Goal: Complete application form

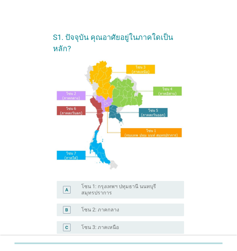
scroll to position [126, 0]
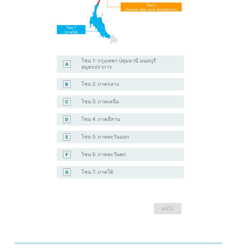
click at [108, 121] on label "โซน 4: ภาคอีสาน" at bounding box center [100, 119] width 39 height 6
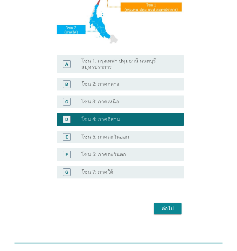
click at [169, 209] on div "ต่อไป" at bounding box center [168, 209] width 18 height 8
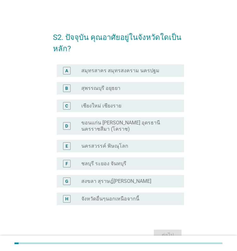
click at [109, 130] on label "ขอนแก่น [PERSON_NAME] อุดรธานี นครราชสีมา (โคราช)" at bounding box center [127, 126] width 93 height 13
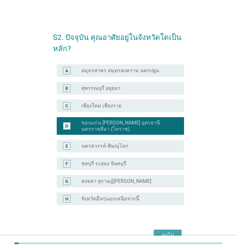
click at [171, 233] on div "ต่อไป" at bounding box center [168, 236] width 18 height 8
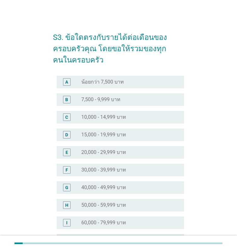
click at [116, 199] on div "H radio_button_unchecked 50,000 - 59,999 บาท" at bounding box center [120, 205] width 127 height 13
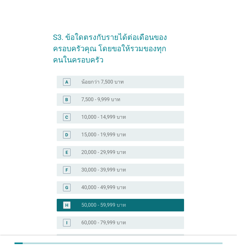
scroll to position [126, 0]
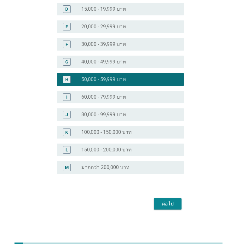
click at [161, 205] on div "ต่อไป" at bounding box center [168, 204] width 18 height 8
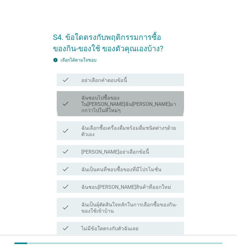
click at [86, 102] on label "ฉันชอบไปซื้อของใน[PERSON_NAME]ฉัน[PERSON_NAME]มากกว่าไปในที่ใหม่ๆ" at bounding box center [130, 104] width 98 height 19
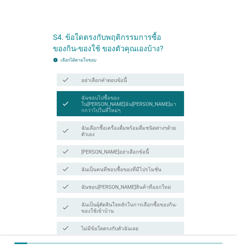
click at [103, 128] on label "ฉันเลือกซื้อเครื่องดื่มพร้อมดื่มชนิดต่างๆด้วยตัวเอง" at bounding box center [130, 131] width 98 height 13
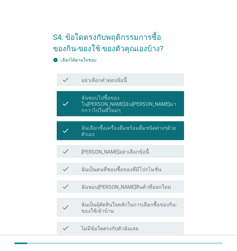
click at [115, 167] on label "ฉันเป็นคนที่ชอบซื้อของที่มีโปรโมชั่น" at bounding box center [121, 170] width 80 height 6
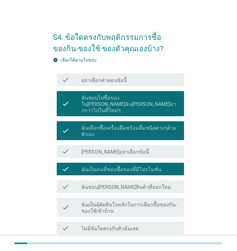
click at [114, 196] on div "check check_box_outline_blank ฉันเป็นผุ้ตัดสินใจหลักในการเลือกซื้อของกิน-ของใช้…" at bounding box center [118, 208] width 131 height 24
click at [116, 204] on label "ฉันเป็นผุ้ตัดสินใจหลักในการเลือกซื้อของกิน-ของใช้เข้าบ้าน" at bounding box center [130, 208] width 98 height 13
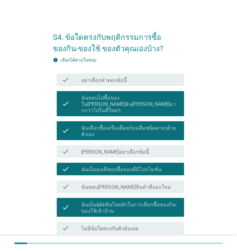
click at [111, 187] on div "check check_box_outline_blank ฉันชอบ[PERSON_NAME]สินค้าที่ออกใหม่" at bounding box center [120, 187] width 127 height 13
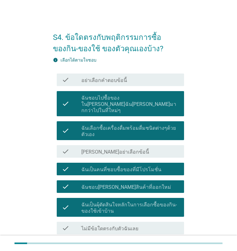
scroll to position [48, 0]
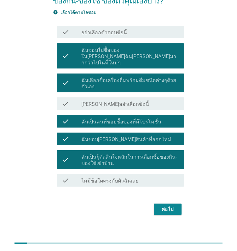
click at [166, 209] on div "ต่อไป" at bounding box center [118, 209] width 131 height 15
click at [165, 206] on div "ต่อไป" at bounding box center [168, 210] width 18 height 8
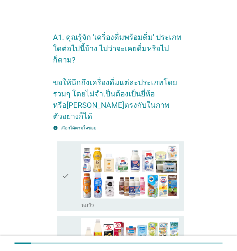
scroll to position [31, 0]
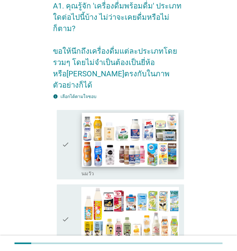
click at [129, 118] on img at bounding box center [130, 140] width 97 height 54
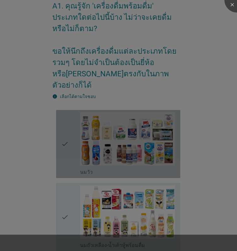
click at [127, 188] on div at bounding box center [118, 125] width 237 height 251
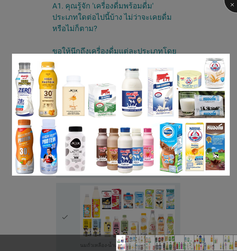
click at [234, 3] on div at bounding box center [236, -1] width 25 height 25
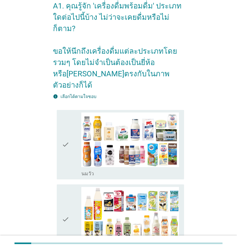
click at [60, 117] on div "check check_box_outline_blank [PERSON_NAME]" at bounding box center [120, 145] width 127 height 70
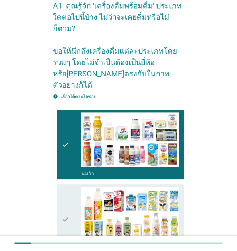
scroll to position [157, 0]
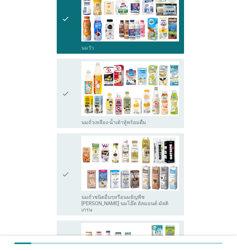
click at [67, 66] on icon "check" at bounding box center [66, 93] width 8 height 65
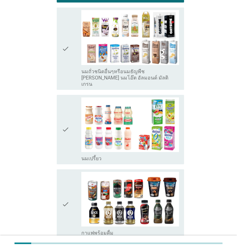
scroll to position [315, 0]
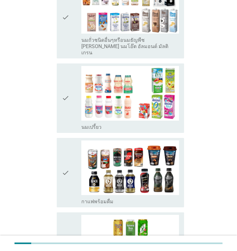
click at [70, 66] on div "check" at bounding box center [72, 98] width 20 height 65
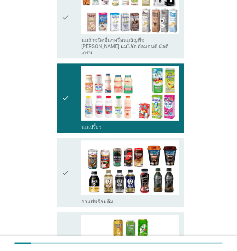
click at [68, 152] on icon "check" at bounding box center [66, 173] width 8 height 65
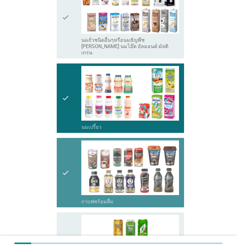
scroll to position [472, 0]
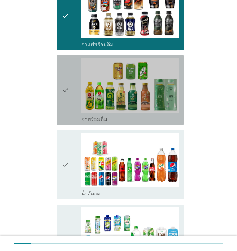
click at [71, 71] on div "check" at bounding box center [72, 90] width 20 height 65
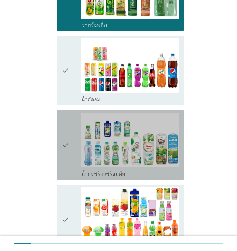
click at [67, 128] on icon "check" at bounding box center [66, 145] width 8 height 65
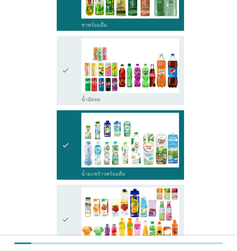
scroll to position [692, 0]
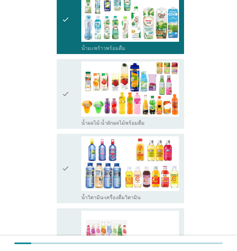
click at [71, 86] on div "check" at bounding box center [72, 94] width 20 height 65
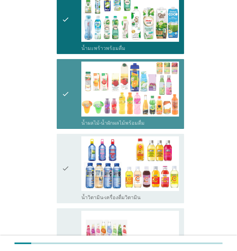
click at [59, 134] on div "check check_box_outline_blank น้ำวิตามิน-เครื่องดื่มวิตามิน" at bounding box center [120, 169] width 127 height 70
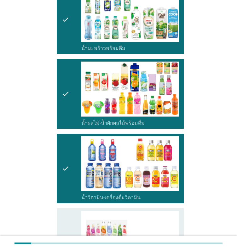
scroll to position [881, 0]
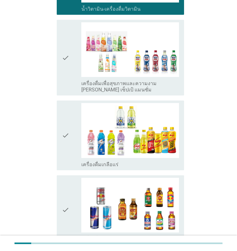
click at [66, 178] on icon "check" at bounding box center [66, 210] width 8 height 65
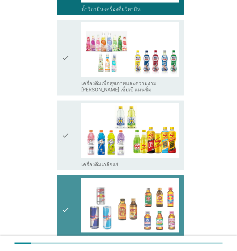
scroll to position [1007, 0]
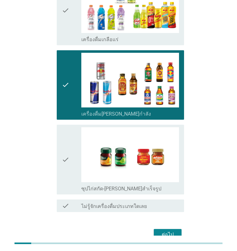
click at [64, 127] on icon "check" at bounding box center [66, 159] width 8 height 65
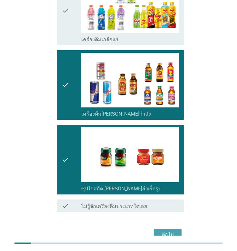
click at [177, 229] on button "ต่อไป" at bounding box center [168, 234] width 28 height 11
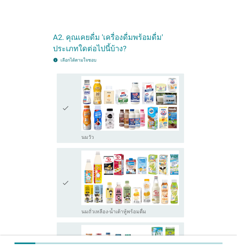
scroll to position [63, 0]
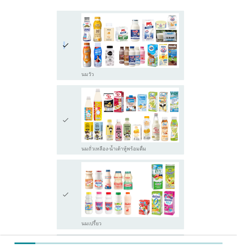
drag, startPoint x: 240, startPoint y: 182, endPoint x: 64, endPoint y: 58, distance: 215.2
click at [64, 58] on icon "check" at bounding box center [66, 45] width 8 height 65
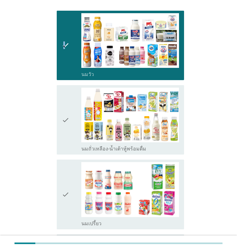
scroll to position [126, 0]
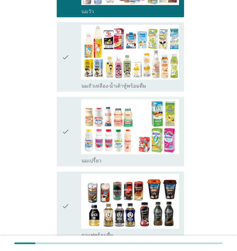
click at [62, 59] on icon "check" at bounding box center [66, 57] width 8 height 65
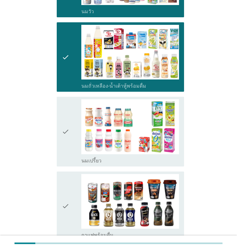
scroll to position [220, 0]
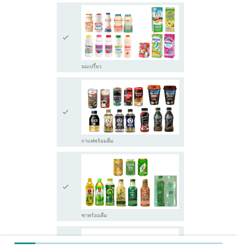
click at [68, 118] on icon "check" at bounding box center [66, 112] width 8 height 65
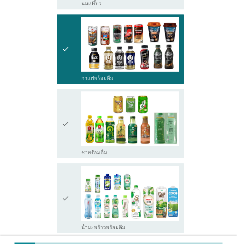
scroll to position [315, 0]
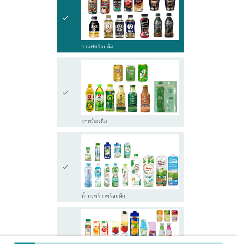
click at [65, 177] on icon "check" at bounding box center [66, 167] width 8 height 65
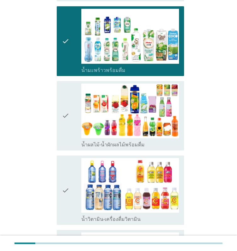
click at [72, 118] on div "check" at bounding box center [72, 116] width 20 height 65
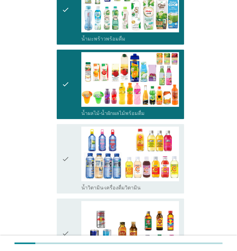
scroll to position [598, 0]
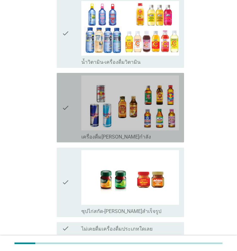
click at [65, 116] on icon "check" at bounding box center [66, 108] width 8 height 65
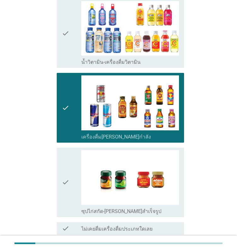
scroll to position [651, 0]
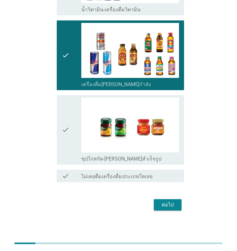
click at [167, 205] on div "ต่อไป" at bounding box center [168, 205] width 18 height 8
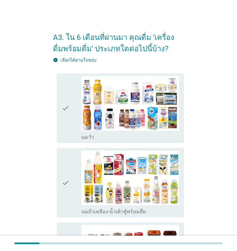
scroll to position [31, 0]
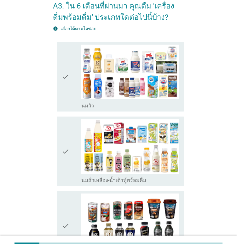
click at [73, 70] on div "check" at bounding box center [72, 77] width 20 height 65
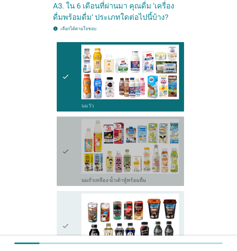
click at [67, 150] on icon "check" at bounding box center [66, 151] width 8 height 65
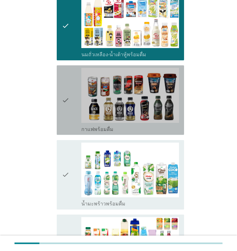
click at [65, 107] on icon "check" at bounding box center [66, 100] width 8 height 65
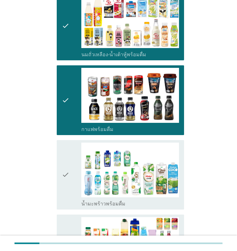
scroll to position [252, 0]
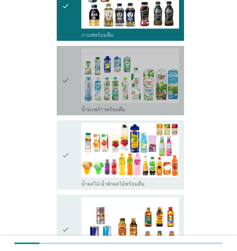
click at [65, 88] on icon "check" at bounding box center [66, 80] width 8 height 65
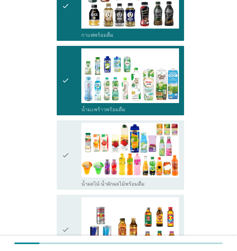
click at [69, 141] on icon "check" at bounding box center [66, 155] width 8 height 65
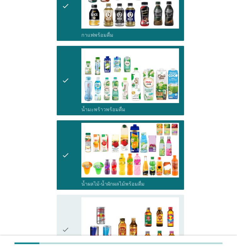
scroll to position [315, 0]
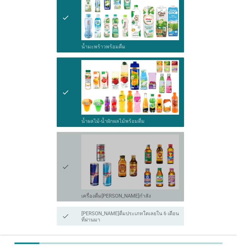
click at [64, 149] on icon "check" at bounding box center [66, 167] width 8 height 65
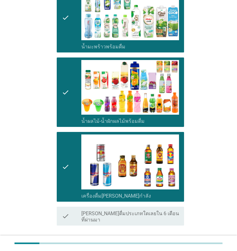
scroll to position [353, 0]
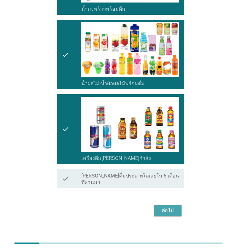
click at [168, 207] on div "ต่อไป" at bounding box center [168, 211] width 18 height 8
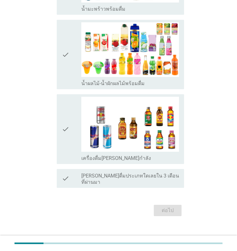
scroll to position [0, 0]
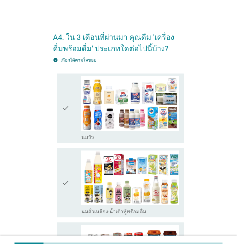
click at [80, 114] on div "check" at bounding box center [72, 108] width 20 height 65
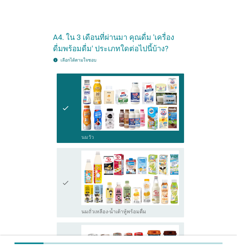
scroll to position [63, 0]
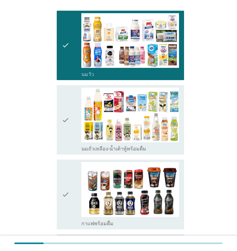
click at [71, 120] on div "check" at bounding box center [72, 120] width 20 height 65
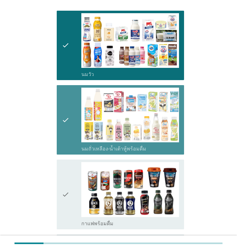
click at [73, 183] on div "check" at bounding box center [72, 194] width 20 height 65
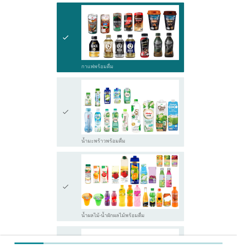
click at [71, 137] on div "check" at bounding box center [72, 112] width 20 height 65
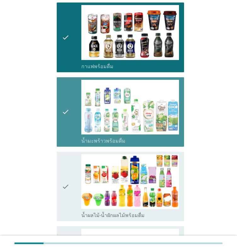
click at [60, 184] on div "check check_box น้ำผลไม้-น้ำผักผลไม้พร้อมดื่ม" at bounding box center [120, 187] width 127 height 70
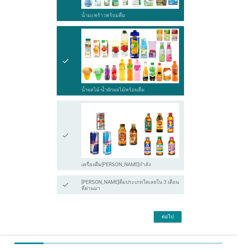
scroll to position [353, 0]
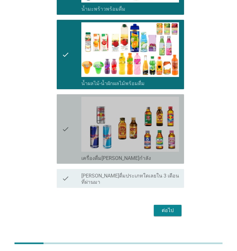
click at [62, 138] on icon "check" at bounding box center [66, 129] width 8 height 65
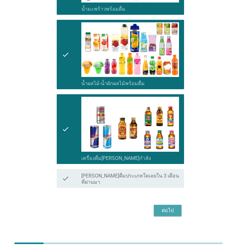
click at [168, 207] on div "ต่อไป" at bounding box center [168, 211] width 18 height 8
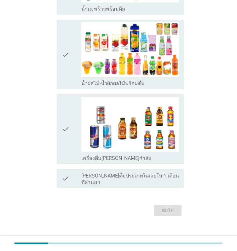
scroll to position [0, 0]
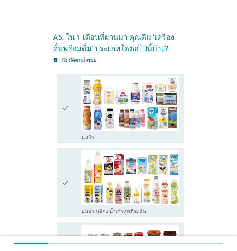
drag, startPoint x: 71, startPoint y: 112, endPoint x: 63, endPoint y: 126, distance: 15.6
click at [71, 112] on div "check" at bounding box center [72, 108] width 20 height 65
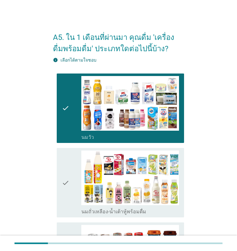
scroll to position [63, 0]
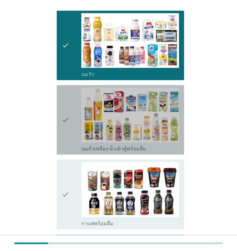
click at [58, 122] on div "check check_box_outline_blank นมถั่วเหลือง-น้ำเต้าหู้พร้อมดื่ม" at bounding box center [120, 120] width 127 height 70
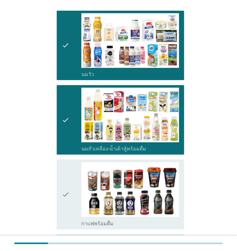
click at [71, 175] on div "check" at bounding box center [72, 194] width 20 height 65
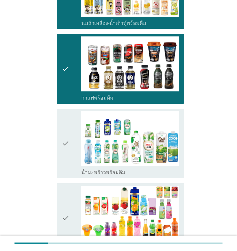
click at [71, 137] on div "check" at bounding box center [72, 143] width 20 height 65
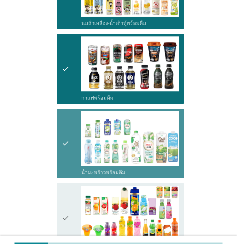
click at [65, 190] on icon "check" at bounding box center [66, 218] width 8 height 65
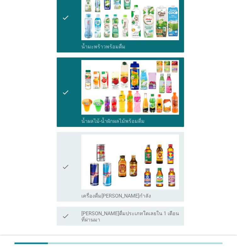
scroll to position [353, 0]
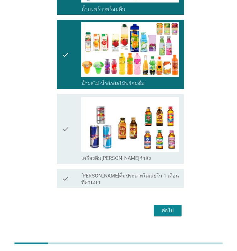
click at [171, 207] on div "ต่อไป" at bounding box center [168, 211] width 18 height 8
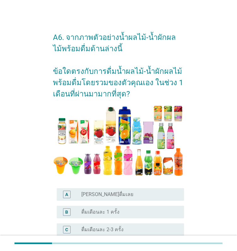
scroll to position [94, 0]
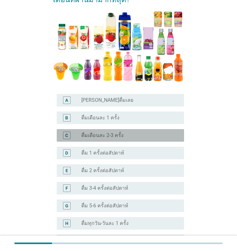
click at [101, 134] on label "ดื่มเดือนละ 2-3 ครั้ง" at bounding box center [102, 136] width 42 height 6
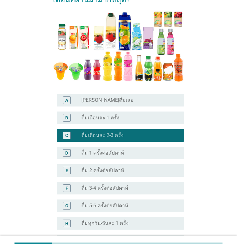
scroll to position [169, 0]
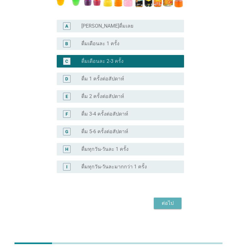
click at [162, 204] on div "ต่อไป" at bounding box center [168, 204] width 18 height 8
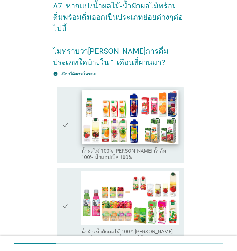
scroll to position [94, 0]
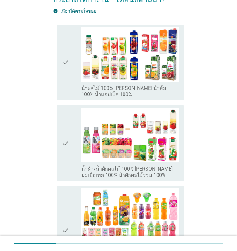
click at [72, 56] on div "check" at bounding box center [72, 62] width 20 height 71
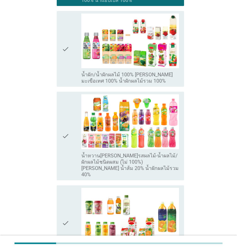
drag, startPoint x: 67, startPoint y: 119, endPoint x: 67, endPoint y: 124, distance: 5.7
click at [67, 119] on icon "check" at bounding box center [66, 135] width 8 height 83
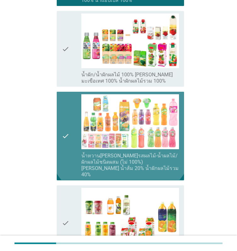
scroll to position [283, 0]
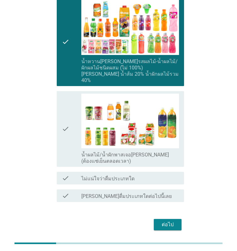
click at [72, 118] on div "check" at bounding box center [72, 129] width 20 height 71
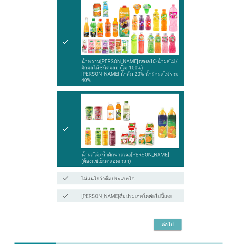
click at [168, 221] on div "ต่อไป" at bounding box center [168, 225] width 18 height 8
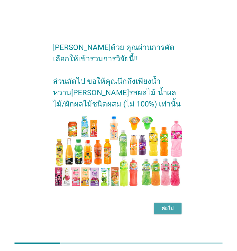
click at [162, 210] on div "ต่อไป" at bounding box center [168, 209] width 18 height 8
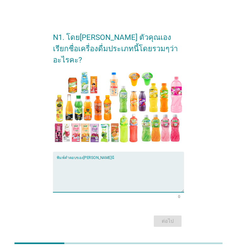
click at [68, 160] on textarea "พิมพ์คำตอบของคุณ ที่นี่" at bounding box center [120, 176] width 127 height 33
type textarea "นำ้ผลไม้"
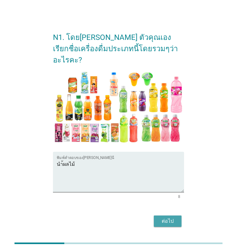
click at [158, 216] on button "ต่อไป" at bounding box center [168, 221] width 28 height 11
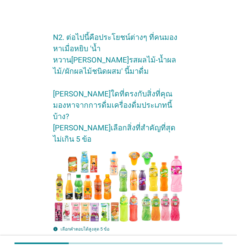
scroll to position [126, 0]
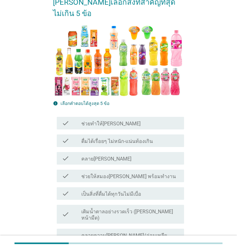
click at [106, 121] on label "ช่วยทำให้[PERSON_NAME]" at bounding box center [110, 124] width 59 height 6
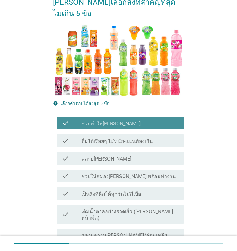
click at [99, 138] on label "ดื่มได้เรื่อยๆ ไม่หนัก-แน่นท้องเกิน" at bounding box center [116, 141] width 71 height 6
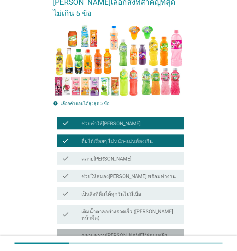
click at [120, 233] on label "คลายความ[PERSON_NAME]/อ่อนเพลียให้[PERSON_NAME]มีแรง" at bounding box center [130, 239] width 98 height 13
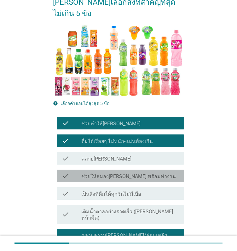
click at [111, 170] on div "check check_box_outline_blank ช่วยให้สมอง[PERSON_NAME] พร้อมทำงาน" at bounding box center [120, 176] width 127 height 13
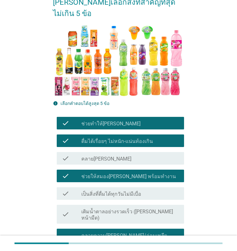
scroll to position [315, 0]
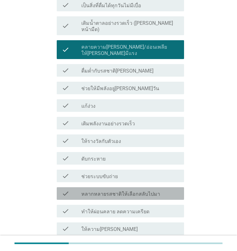
click at [111, 191] on label "หลากหลายรสชาติให้เลือกสลับไปมา" at bounding box center [120, 194] width 79 height 6
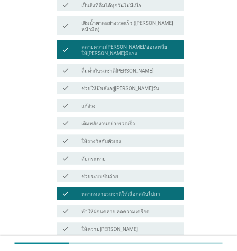
click at [108, 174] on label "ช่วยระบบขับถ่าย" at bounding box center [99, 177] width 37 height 6
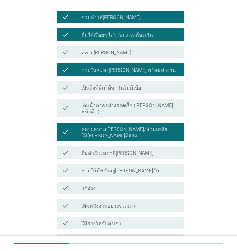
scroll to position [264, 0]
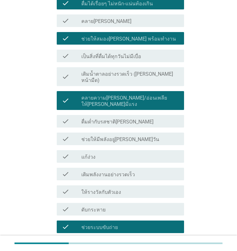
click at [99, 113] on div "check check_box_outline_blank ดื่มด่ำกับรสชาติ[PERSON_NAME]" at bounding box center [118, 122] width 131 height 18
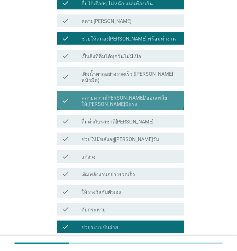
click at [100, 95] on label "คลายความ[PERSON_NAME]/อ่อนเพลียให้[PERSON_NAME]มีแรง" at bounding box center [130, 101] width 98 height 13
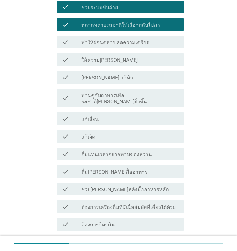
scroll to position [578, 0]
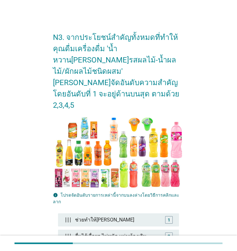
scroll to position [91, 0]
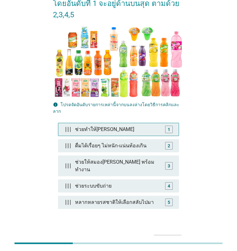
click at [102, 123] on div "ช่วยทำให้[PERSON_NAME]" at bounding box center [118, 129] width 92 height 13
click at [101, 123] on div "ช่วยทำให้[PERSON_NAME]" at bounding box center [119, 129] width 89 height 13
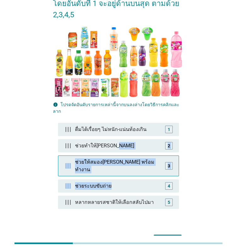
drag, startPoint x: 118, startPoint y: 141, endPoint x: 118, endPoint y: 133, distance: 7.9
click at [117, 123] on div "ดื่มได้เรื่อยๆ ไม่หนัก-แน่นท้องเกิน 1 ช่วยทำให้[PERSON_NAME] 2 ช่วยให้สมอง[PERS…" at bounding box center [118, 169] width 121 height 93
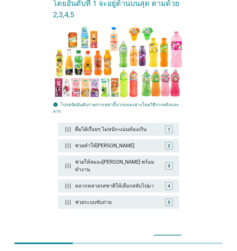
click at [163, 237] on div "ต่อไป" at bounding box center [168, 241] width 18 height 8
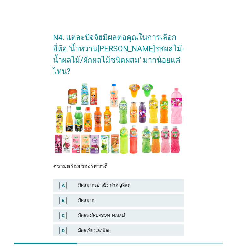
scroll to position [55, 0]
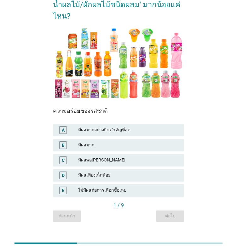
click at [151, 124] on div "A มีผลมากอย่างยิ่ง-สำคัญที่สุด" at bounding box center [118, 130] width 131 height 13
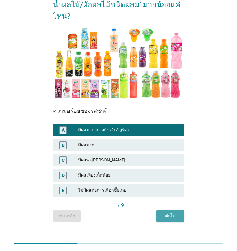
click at [169, 213] on div "ต่อไป" at bounding box center [170, 216] width 18 height 7
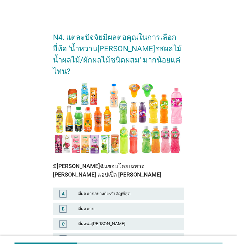
click at [127, 206] on div "มีผลมาก" at bounding box center [128, 210] width 101 height 8
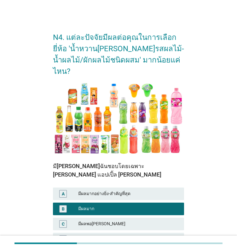
scroll to position [63, 0]
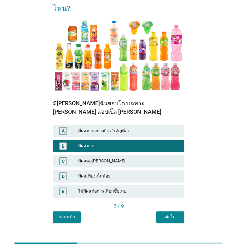
click at [169, 214] on div "ต่อไป" at bounding box center [170, 217] width 18 height 7
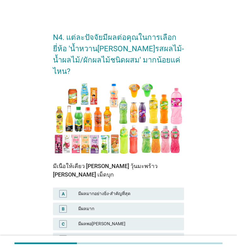
scroll to position [55, 0]
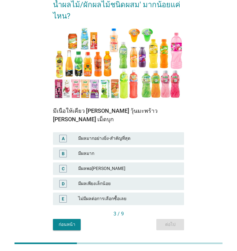
click at [123, 148] on div "B มีผลมาก" at bounding box center [118, 154] width 131 height 13
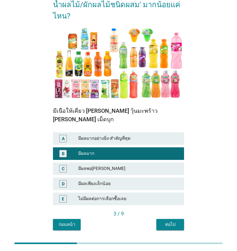
click at [116, 180] on div "มีผลเพียงเล็กน้อย" at bounding box center [128, 184] width 101 height 8
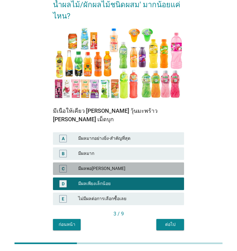
click at [142, 163] on div "C มีผลพอ[PERSON_NAME]" at bounding box center [118, 169] width 131 height 13
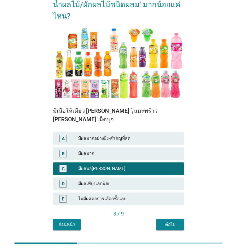
click at [177, 222] on div "ต่อไป" at bounding box center [170, 225] width 18 height 7
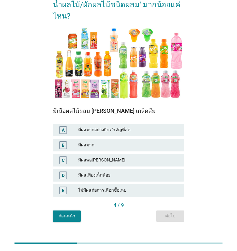
drag, startPoint x: 124, startPoint y: 117, endPoint x: 125, endPoint y: 124, distance: 6.7
click at [124, 127] on div "มีผลมากอย่างยิ่ง-สำคัญที่สุด" at bounding box center [128, 131] width 101 height 8
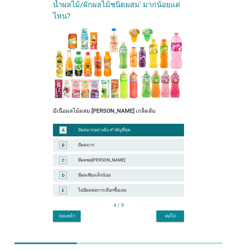
click at [166, 202] on div "4 / 9" at bounding box center [118, 206] width 131 height 9
click at [166, 213] on div "ต่อไป" at bounding box center [170, 216] width 18 height 7
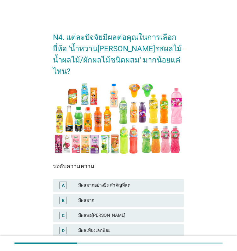
click at [134, 197] on div "มีผลมาก" at bounding box center [128, 201] width 101 height 8
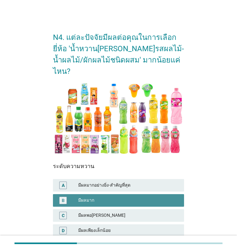
scroll to position [55, 0]
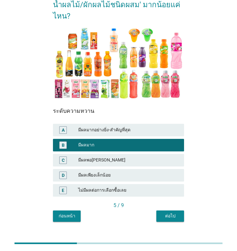
click at [172, 213] on div "ต่อไป" at bounding box center [170, 216] width 18 height 7
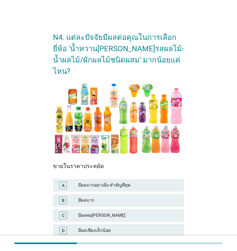
click at [145, 197] on div "มีผลมาก" at bounding box center [128, 201] width 101 height 8
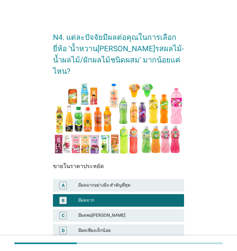
scroll to position [55, 0]
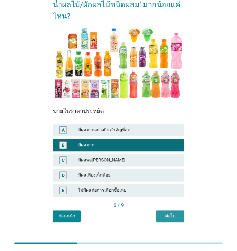
click at [182, 211] on button "ต่อไป" at bounding box center [170, 216] width 28 height 11
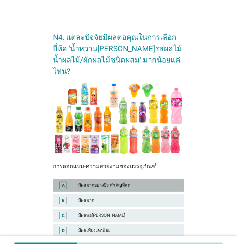
click at [115, 179] on div "A มีผลมากอย่างยิ่ง-สำคัญที่สุด" at bounding box center [118, 185] width 131 height 13
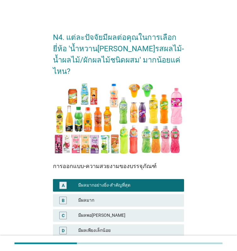
scroll to position [55, 0]
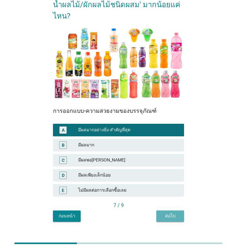
drag, startPoint x: 165, startPoint y: 209, endPoint x: 171, endPoint y: 197, distance: 13.0
click at [165, 211] on button "ต่อไป" at bounding box center [170, 216] width 28 height 11
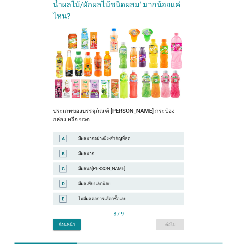
click at [71, 165] on div "C" at bounding box center [68, 169] width 20 height 8
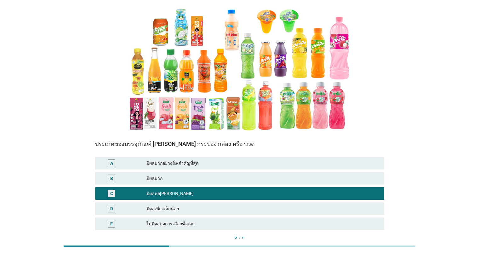
scroll to position [100, 0]
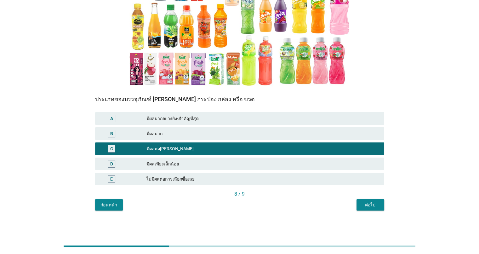
click at [236, 205] on button "ต่อไป" at bounding box center [370, 204] width 28 height 11
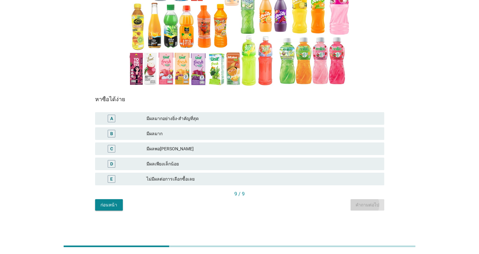
scroll to position [0, 0]
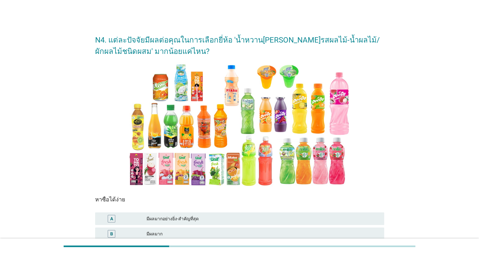
click at [233, 216] on div "มีผลมากอย่างยิ่ง-สำคัญที่สุด" at bounding box center [262, 219] width 232 height 8
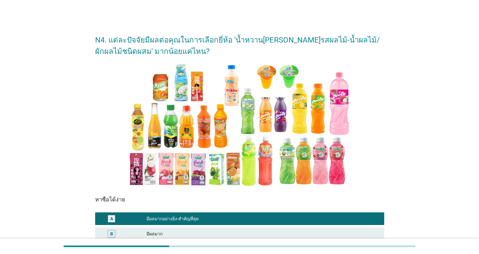
scroll to position [100, 0]
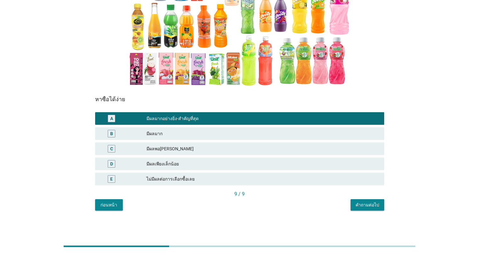
click at [236, 207] on div "คำถามต่อไป" at bounding box center [367, 204] width 24 height 7
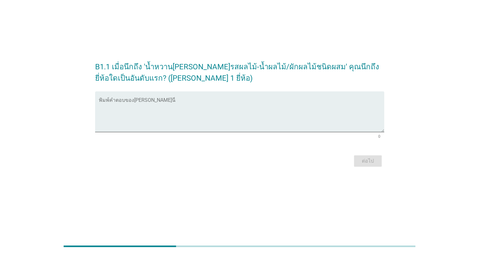
scroll to position [0, 0]
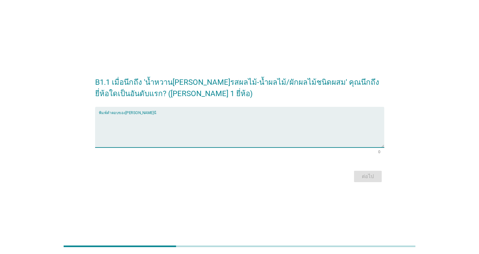
click at [219, 116] on textarea "พิมพ์คำตอบของคุณ ที่นี่" at bounding box center [241, 130] width 285 height 33
type textarea "f"
type textarea "ดอยคำ"
click at [236, 175] on div "ต่อไป" at bounding box center [368, 176] width 18 height 8
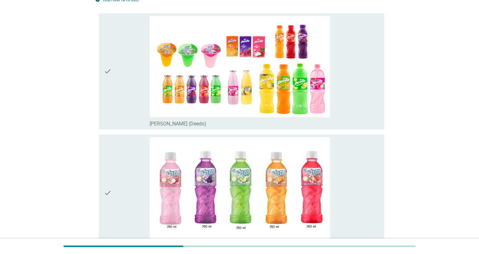
click at [122, 55] on div "check" at bounding box center [127, 71] width 46 height 111
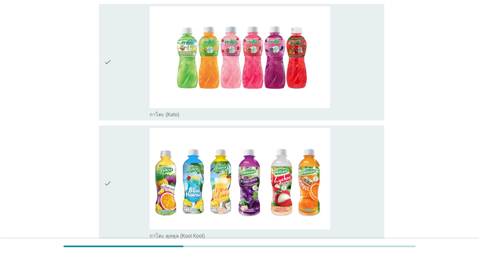
click at [122, 55] on div "check" at bounding box center [127, 61] width 46 height 111
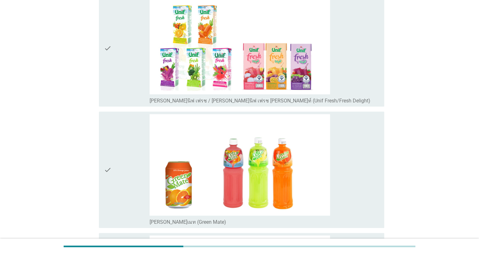
click at [122, 61] on div "check" at bounding box center [127, 47] width 46 height 111
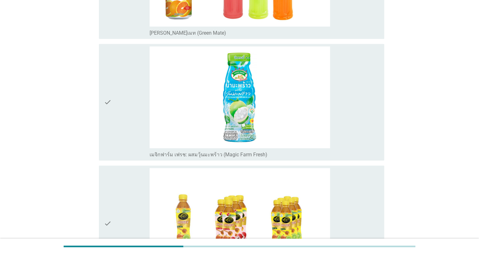
click at [122, 61] on div "check" at bounding box center [127, 101] width 46 height 111
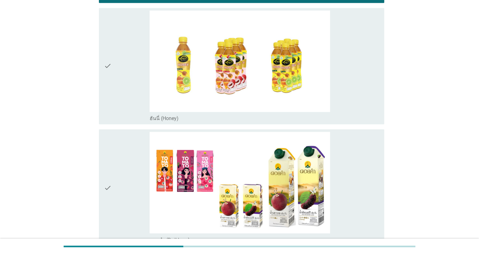
scroll to position [1196, 0]
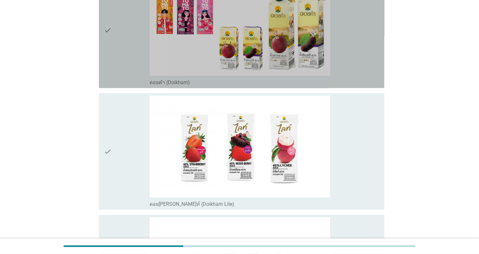
click at [121, 38] on div "check" at bounding box center [127, 29] width 46 height 111
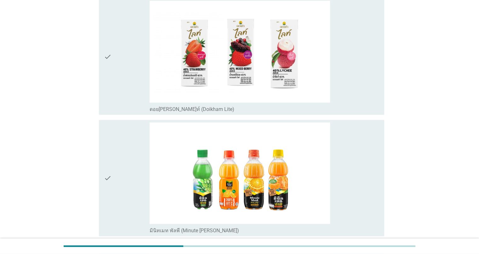
scroll to position [1322, 0]
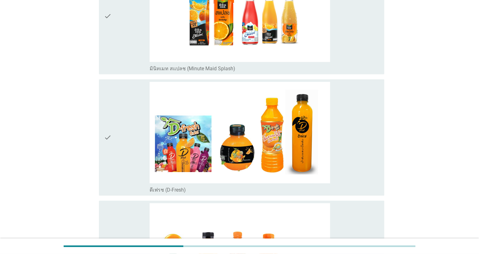
click at [121, 38] on div "check" at bounding box center [127, 15] width 46 height 111
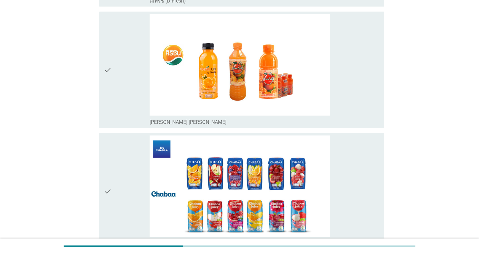
click at [121, 38] on div "check" at bounding box center [127, 69] width 46 height 111
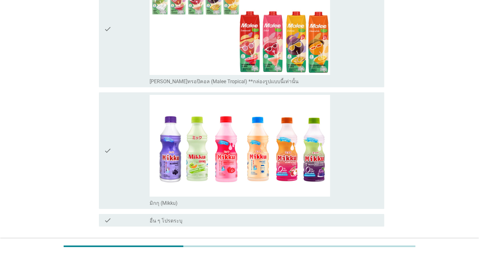
scroll to position [2087, 0]
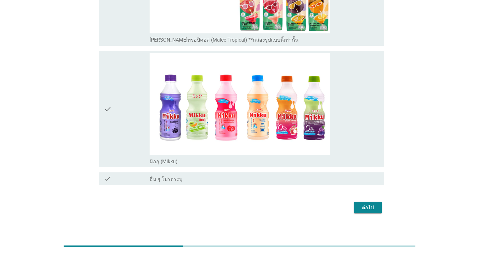
drag, startPoint x: 363, startPoint y: 191, endPoint x: 363, endPoint y: 195, distance: 3.8
click at [236, 205] on div "ต่อไป" at bounding box center [368, 208] width 18 height 8
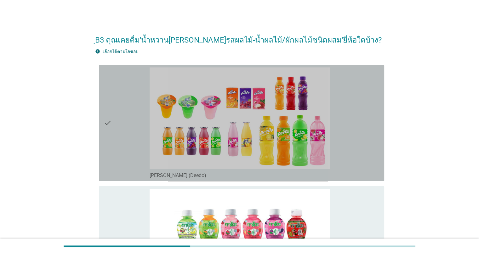
click at [143, 95] on div "check" at bounding box center [127, 122] width 46 height 111
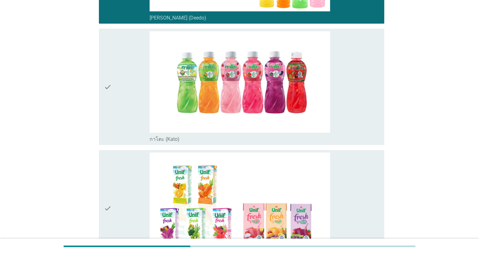
click at [138, 104] on div "check" at bounding box center [127, 86] width 46 height 111
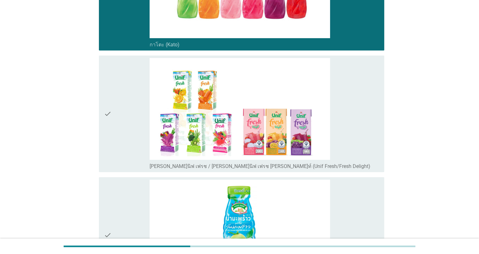
click at [137, 103] on div "check" at bounding box center [127, 113] width 46 height 111
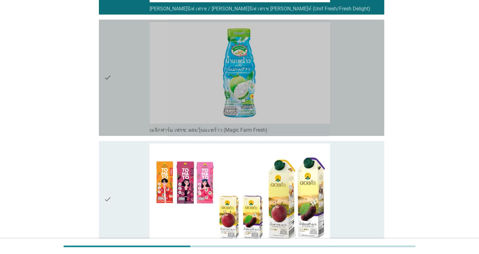
click at [134, 100] on div "check" at bounding box center [127, 77] width 46 height 111
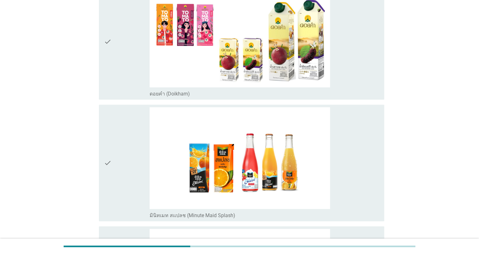
click at [119, 67] on div "check" at bounding box center [127, 41] width 46 height 111
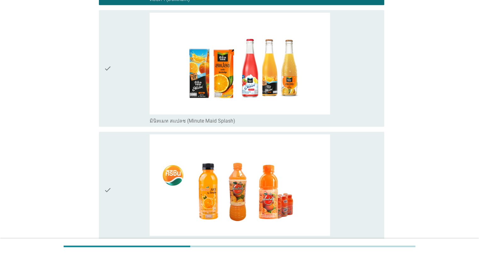
click at [116, 70] on div "check" at bounding box center [127, 68] width 46 height 111
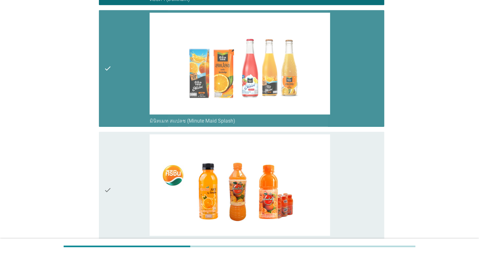
scroll to position [744, 0]
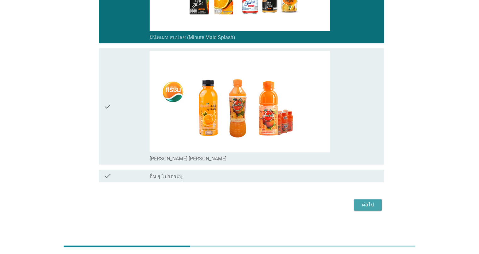
click at [236, 204] on div "ต่อไป" at bounding box center [368, 205] width 18 height 8
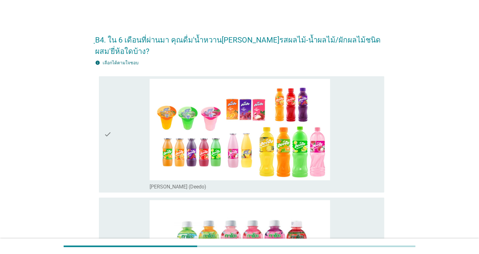
scroll to position [63, 0]
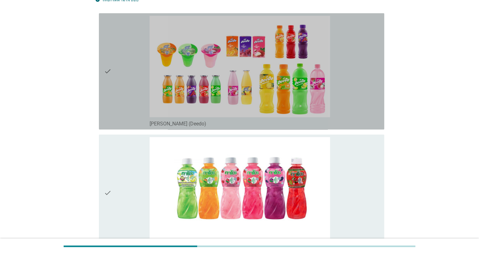
click at [116, 106] on div "check" at bounding box center [127, 71] width 46 height 111
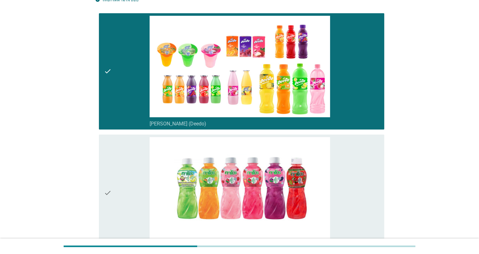
click at [123, 183] on div "check" at bounding box center [127, 192] width 46 height 111
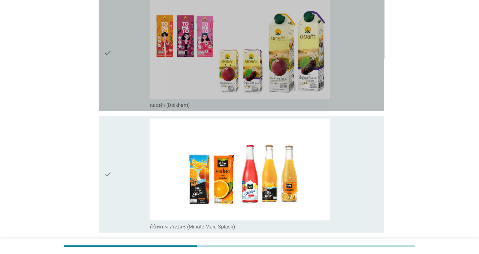
click at [126, 72] on div "check" at bounding box center [127, 52] width 46 height 111
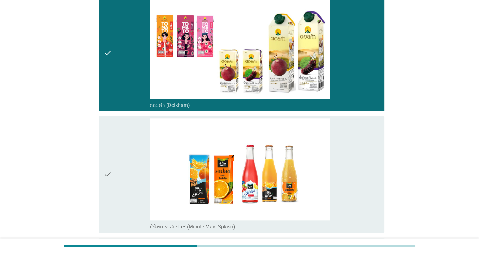
scroll to position [635, 0]
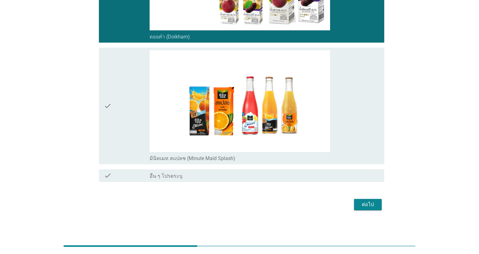
click at [120, 67] on div "check" at bounding box center [127, 105] width 46 height 111
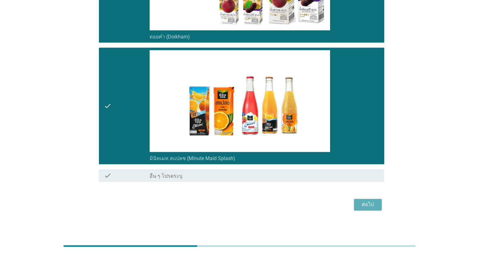
click at [236, 202] on button "ต่อไป" at bounding box center [368, 204] width 28 height 11
click at [236, 202] on div "ต่อไป" at bounding box center [239, 204] width 289 height 15
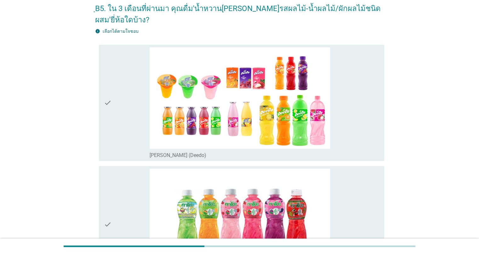
click at [109, 104] on icon "check" at bounding box center [108, 102] width 8 height 111
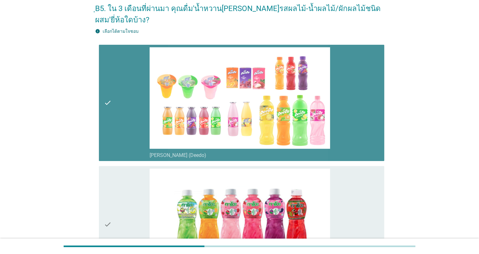
click at [129, 191] on div "check" at bounding box center [127, 223] width 46 height 111
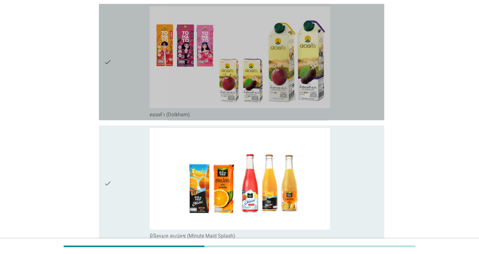
click at [115, 90] on div "check" at bounding box center [127, 61] width 46 height 111
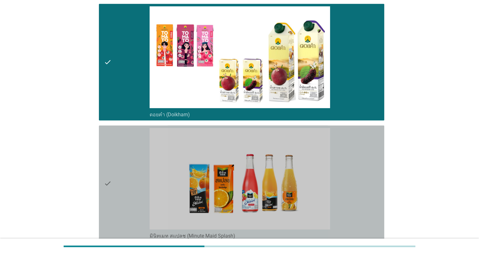
click at [115, 154] on div "check" at bounding box center [127, 183] width 46 height 111
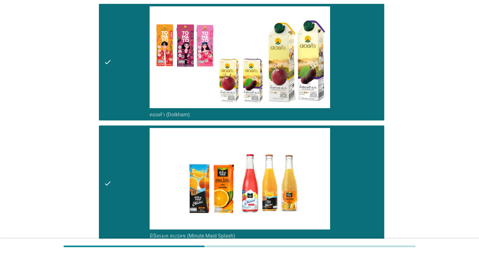
scroll to position [393, 0]
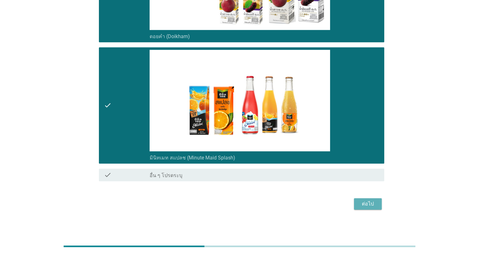
drag, startPoint x: 371, startPoint y: 206, endPoint x: 350, endPoint y: 204, distance: 21.5
click at [236, 206] on div "ต่อไป" at bounding box center [368, 204] width 18 height 8
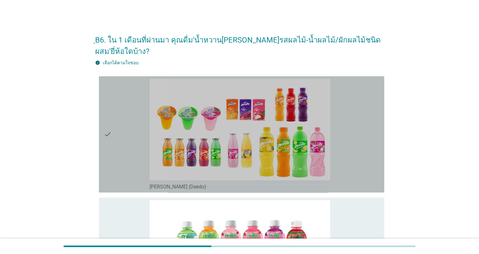
click at [138, 122] on div "check" at bounding box center [127, 134] width 46 height 111
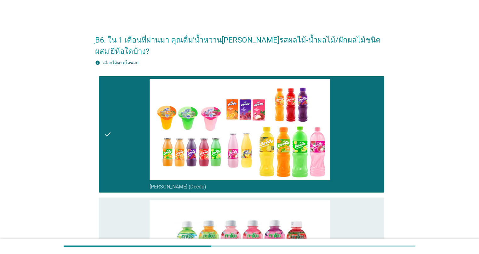
scroll to position [157, 0]
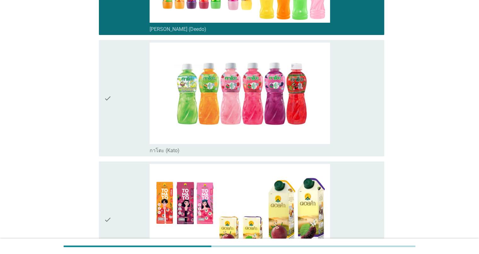
click at [120, 140] on div "check" at bounding box center [127, 97] width 46 height 111
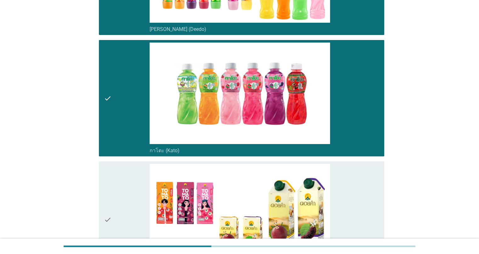
click at [136, 186] on div "check" at bounding box center [127, 219] width 46 height 111
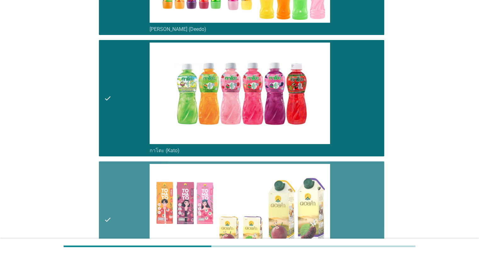
scroll to position [346, 0]
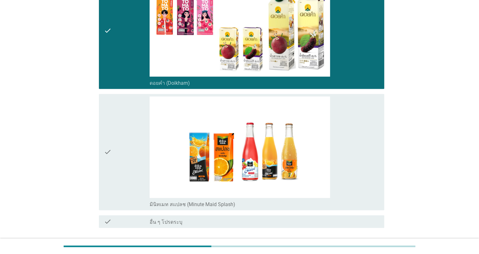
click at [125, 143] on div "check" at bounding box center [127, 151] width 46 height 111
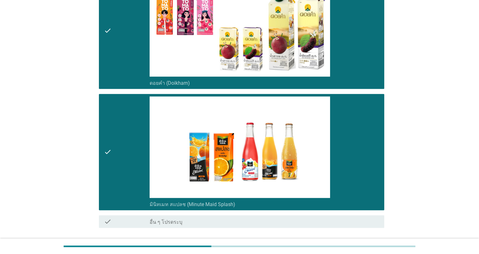
scroll to position [393, 0]
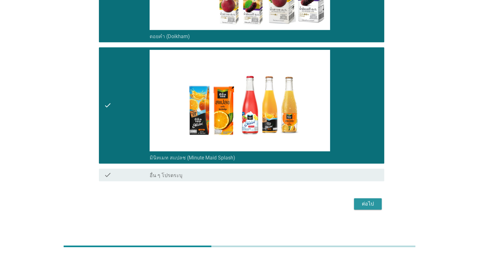
click at [236, 206] on div "ต่อไป" at bounding box center [368, 204] width 18 height 8
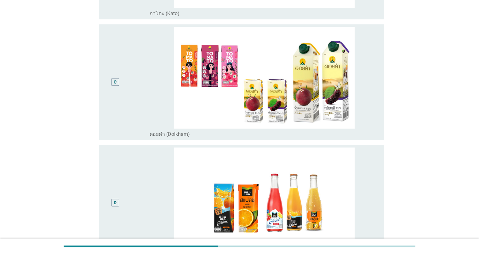
click at [140, 84] on div "C" at bounding box center [127, 82] width 46 height 110
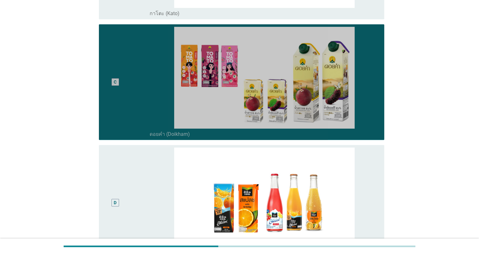
scroll to position [388, 0]
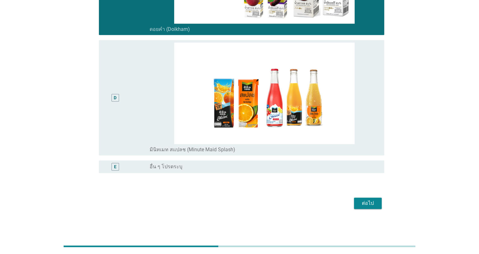
click at [140, 64] on div "D" at bounding box center [127, 97] width 46 height 110
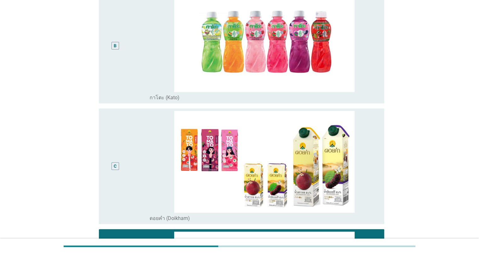
click at [135, 164] on div "C" at bounding box center [127, 166] width 46 height 110
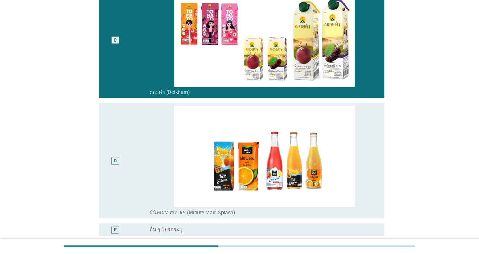
scroll to position [357, 0]
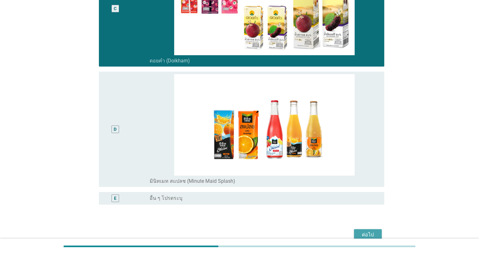
click at [236, 231] on div "ต่อไป" at bounding box center [368, 235] width 18 height 8
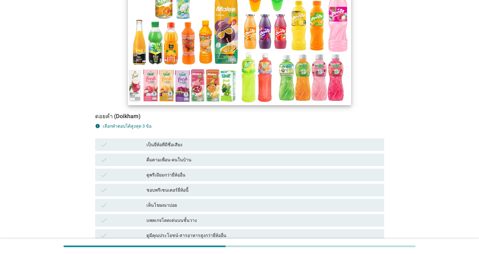
scroll to position [126, 0]
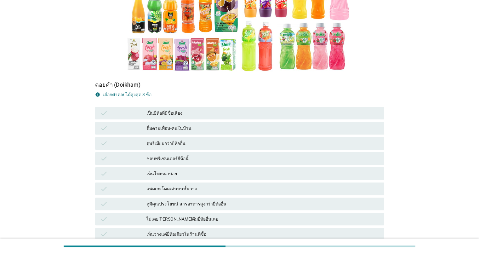
click at [166, 107] on div "check เป็นยี่ห้อที่มีชื่อเสียง" at bounding box center [239, 113] width 289 height 13
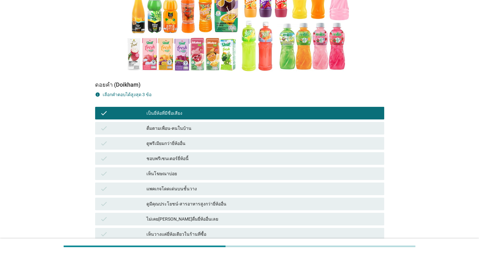
scroll to position [220, 0]
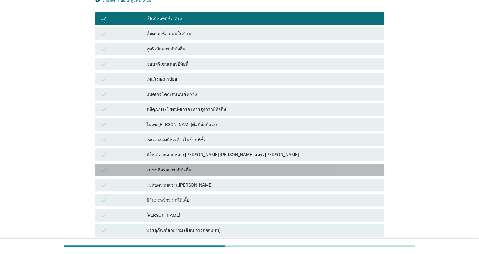
click at [170, 163] on div "check รสชาติอร่อยกว่ายี่ห้ออื่น" at bounding box center [239, 169] width 289 height 13
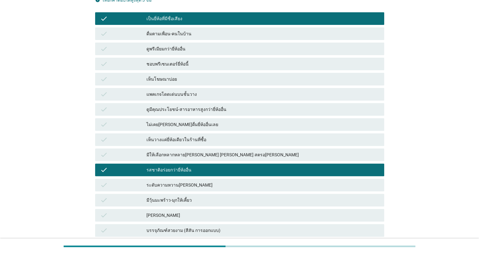
click at [171, 75] on div "เห็นโฆษณาบ่อย" at bounding box center [262, 79] width 232 height 8
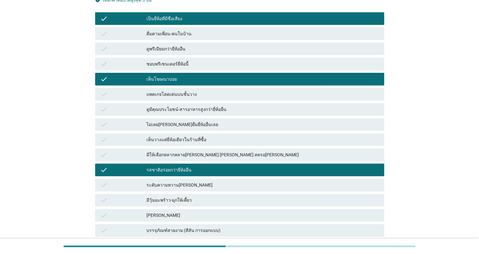
scroll to position [360, 0]
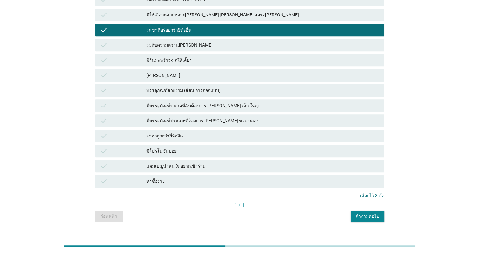
click at [236, 210] on button "คำถามต่อไป" at bounding box center [367, 215] width 34 height 11
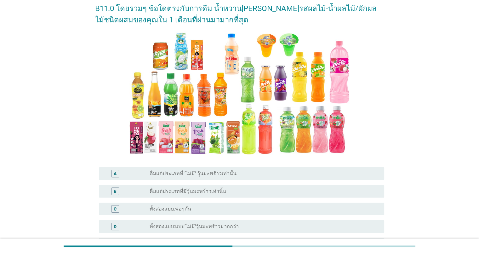
scroll to position [109, 0]
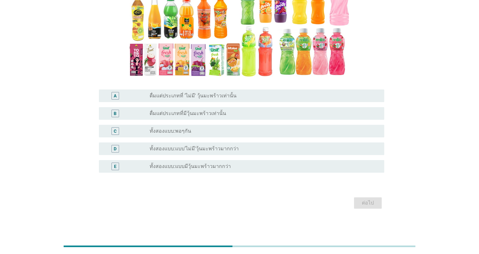
click at [169, 116] on div "radio_button_unchecked ดื่มแต่ประเภทที่มีวุ้นมะพร้าวเท่านั้น" at bounding box center [264, 114] width 229 height 8
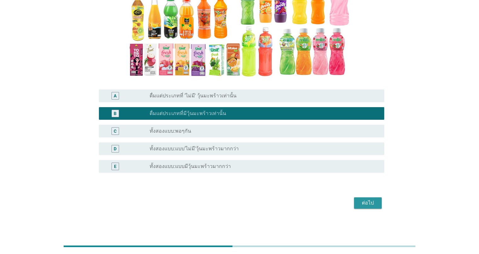
click at [236, 202] on div "ต่อไป" at bounding box center [368, 203] width 18 height 8
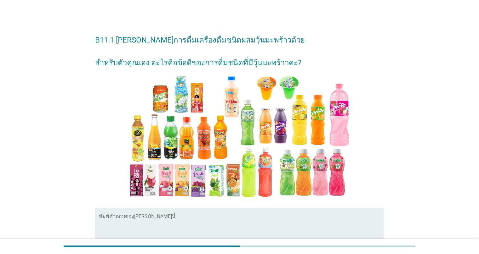
scroll to position [74, 0]
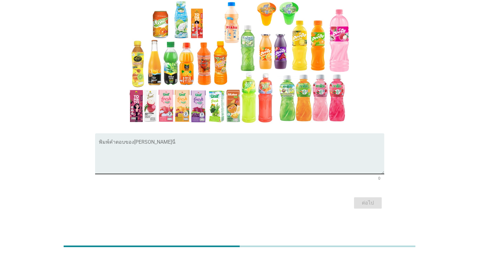
click at [205, 154] on textarea "พิมพ์คำตอบของคุณ ที่นี่" at bounding box center [241, 157] width 285 height 33
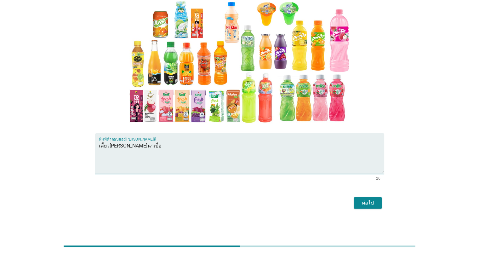
type textarea "เคี้ยว[PERSON_NAME]น่าเบื่อ"
click at [236, 203] on div "ต่อไป" at bounding box center [368, 203] width 18 height 8
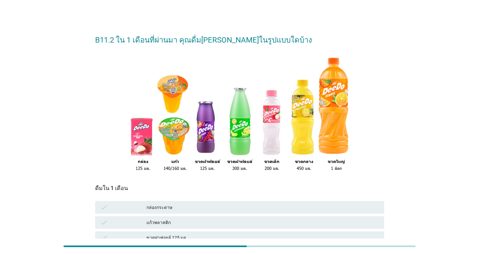
scroll to position [119, 0]
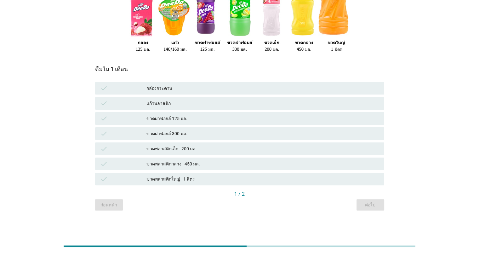
click at [190, 136] on div "ขวดฝาฟอยล์ 300 มล." at bounding box center [262, 134] width 232 height 8
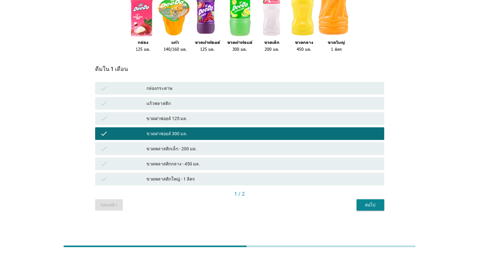
click at [236, 164] on div "ขวดพลาสติกกลาง - 450 มล." at bounding box center [262, 164] width 232 height 8
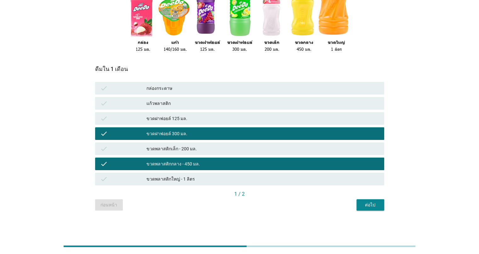
click at [236, 205] on div "ต่อไป" at bounding box center [370, 204] width 18 height 7
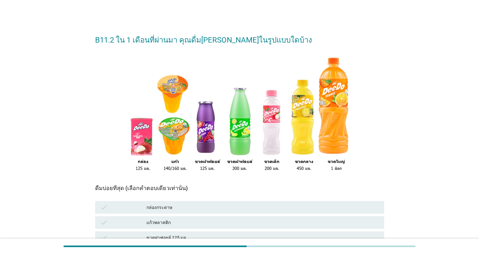
scroll to position [94, 0]
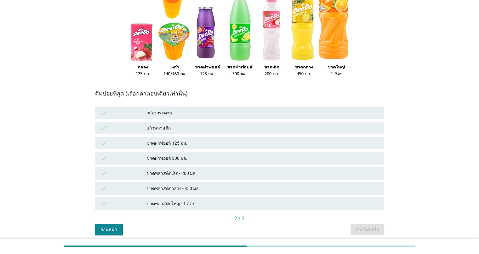
click at [215, 168] on div "check ขวดพลาสติกเล็ก - 200 มล." at bounding box center [239, 173] width 289 height 13
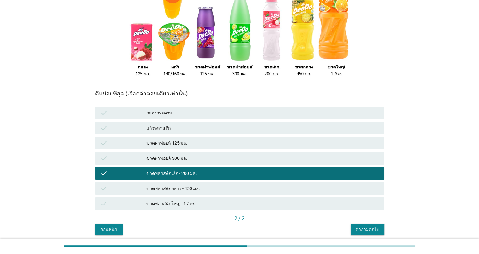
click at [236, 232] on div "คำถามต่อไป" at bounding box center [367, 229] width 24 height 7
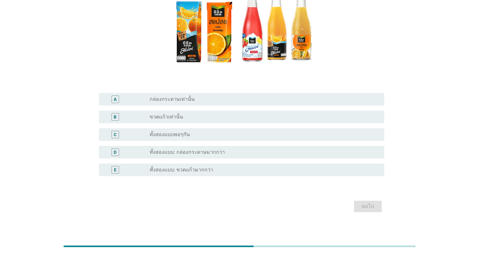
scroll to position [98, 0]
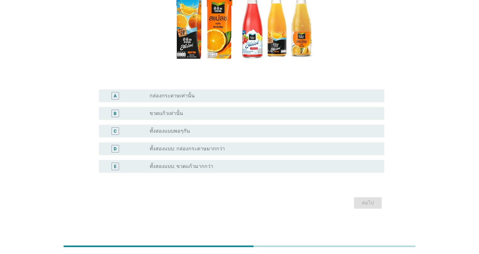
click at [181, 151] on label "ทั้งสองแบบ: กล่องกระดาษมากกว่า" at bounding box center [187, 148] width 75 height 6
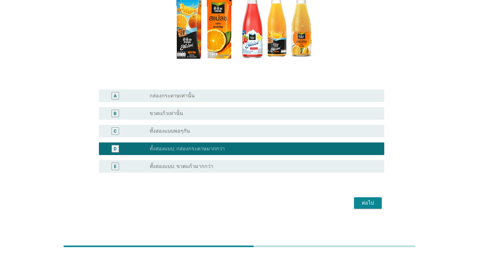
click at [236, 170] on div "E radio_button_unchecked ทั้งสองแบบ: ขวดแก้วมากกว่า" at bounding box center [241, 166] width 285 height 13
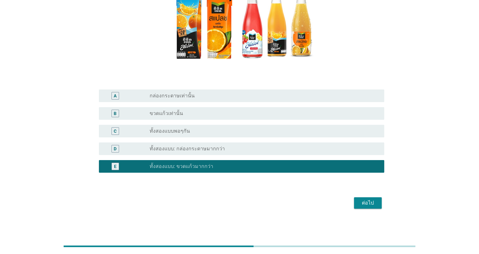
click at [207, 133] on div "radio_button_unchecked ทั้งสองแบบพอๆกัน" at bounding box center [262, 131] width 224 height 6
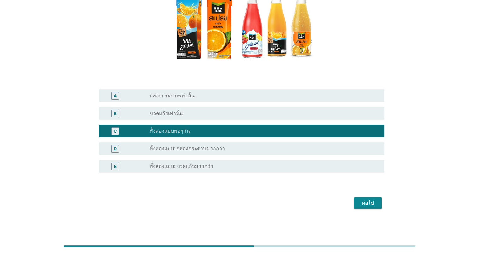
click at [236, 203] on button "ต่อไป" at bounding box center [368, 202] width 28 height 11
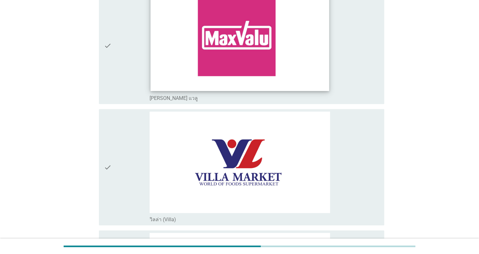
scroll to position [441, 0]
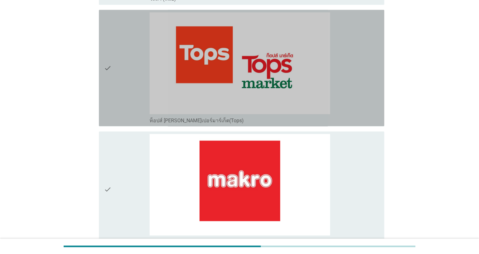
click at [121, 63] on div "check" at bounding box center [127, 67] width 46 height 111
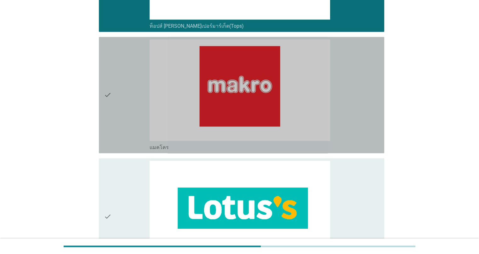
click at [120, 62] on div "check" at bounding box center [127, 94] width 46 height 111
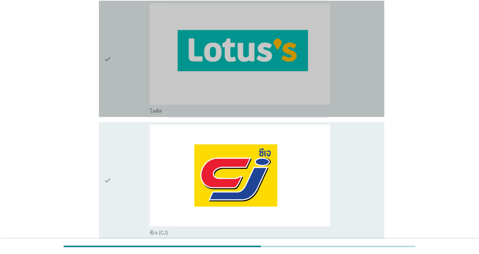
click at [102, 41] on div "check check_box_outline_blank โลตัส" at bounding box center [241, 59] width 285 height 116
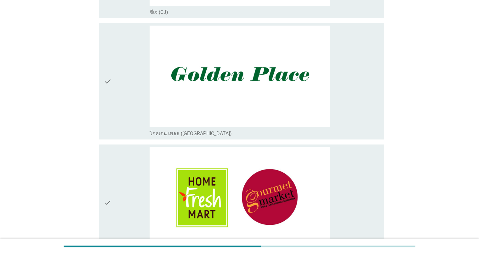
scroll to position [1133, 0]
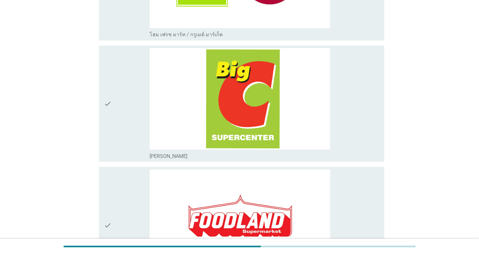
click at [111, 77] on icon "check" at bounding box center [108, 103] width 8 height 111
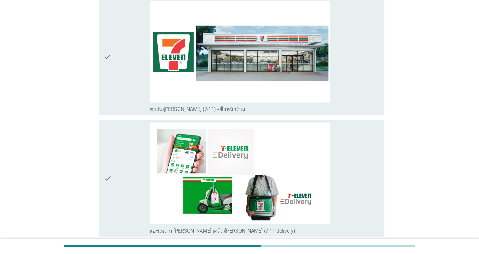
click at [109, 65] on icon "check" at bounding box center [108, 56] width 8 height 111
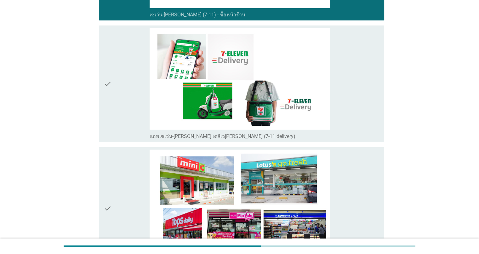
click at [116, 62] on div "check" at bounding box center [127, 83] width 46 height 111
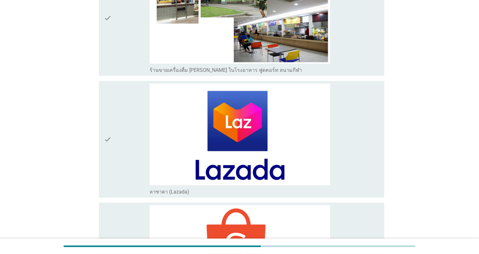
click at [113, 114] on div "check" at bounding box center [127, 138] width 46 height 111
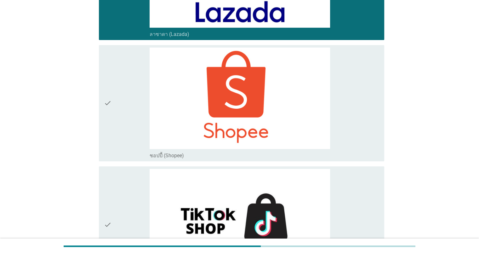
click at [112, 92] on div "check" at bounding box center [127, 103] width 46 height 111
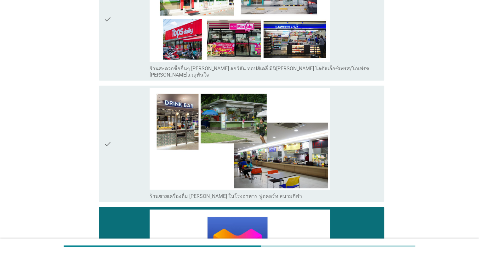
scroll to position [2014, 0]
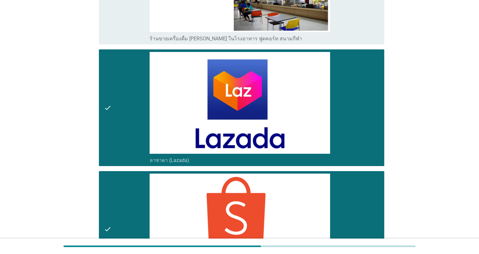
click at [148, 139] on div "check" at bounding box center [127, 107] width 46 height 111
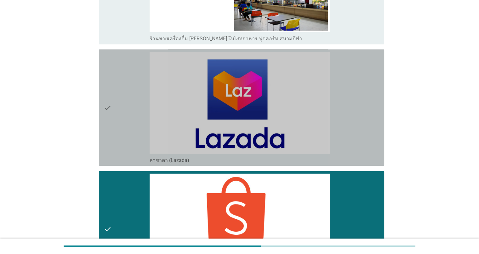
click at [136, 173] on div "check" at bounding box center [127, 228] width 46 height 111
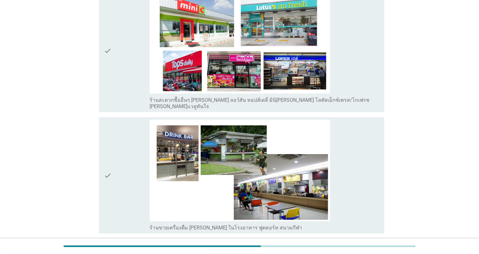
scroll to position [1605, 0]
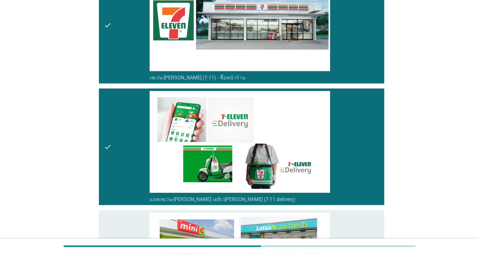
click at [127, 147] on div "check" at bounding box center [127, 146] width 46 height 111
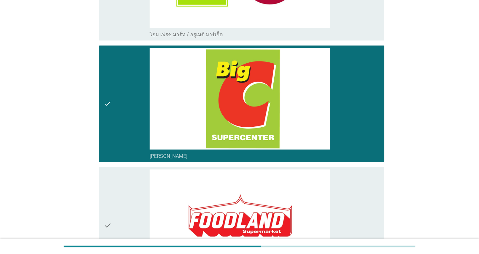
click at [124, 141] on div "check" at bounding box center [127, 103] width 46 height 111
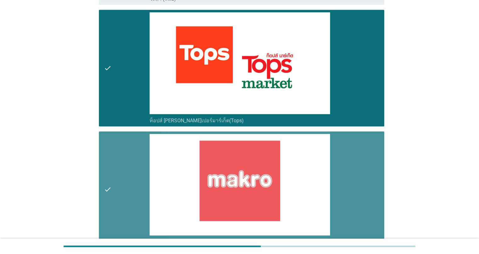
click at [124, 140] on div "check" at bounding box center [127, 189] width 46 height 111
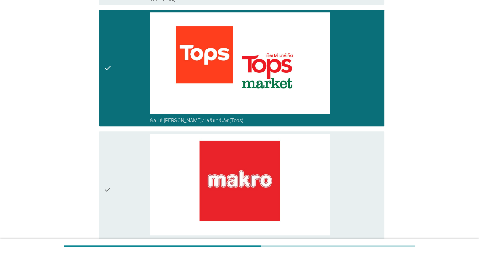
click at [116, 80] on div "check" at bounding box center [127, 67] width 46 height 111
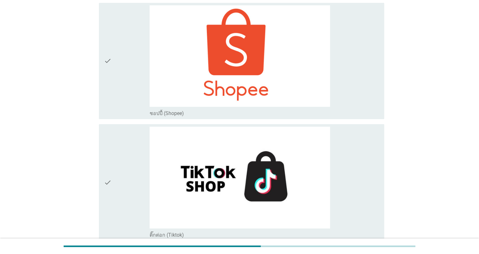
scroll to position [2235, 0]
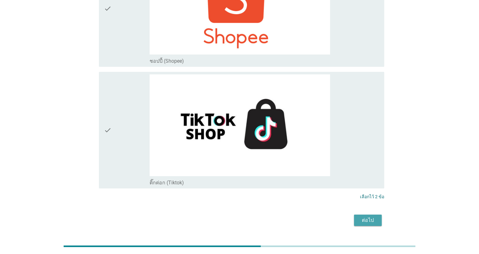
click at [236, 216] on div "ต่อไป" at bounding box center [368, 220] width 18 height 8
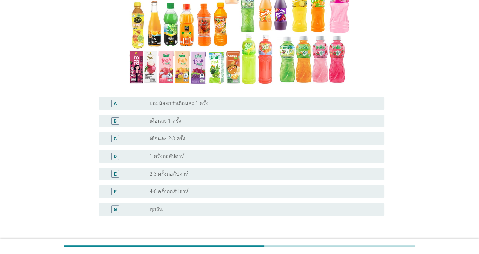
scroll to position [133, 0]
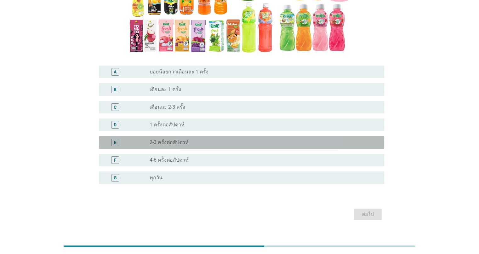
click at [168, 139] on label "2-3 ครั้งต่อสัปดาห์" at bounding box center [169, 142] width 39 height 6
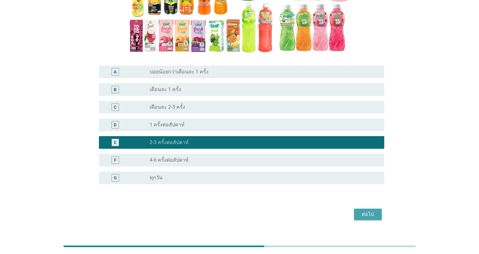
click at [236, 210] on div "ต่อไป" at bounding box center [368, 214] width 18 height 8
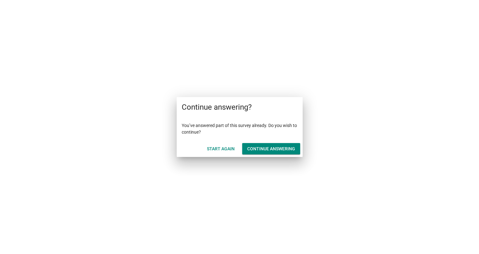
click at [218, 148] on div "Start Again" at bounding box center [221, 148] width 28 height 7
